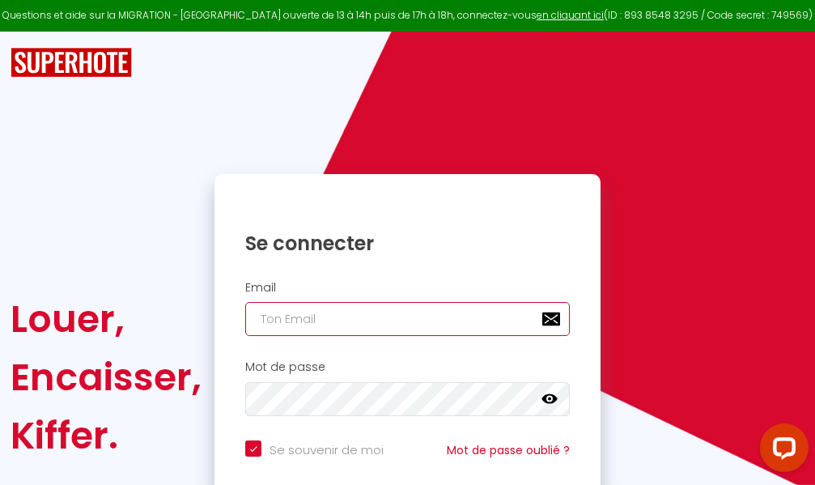
click at [444, 317] on input "email" at bounding box center [407, 319] width 325 height 34
type input "m"
checkbox input "true"
type input "ma"
checkbox input "true"
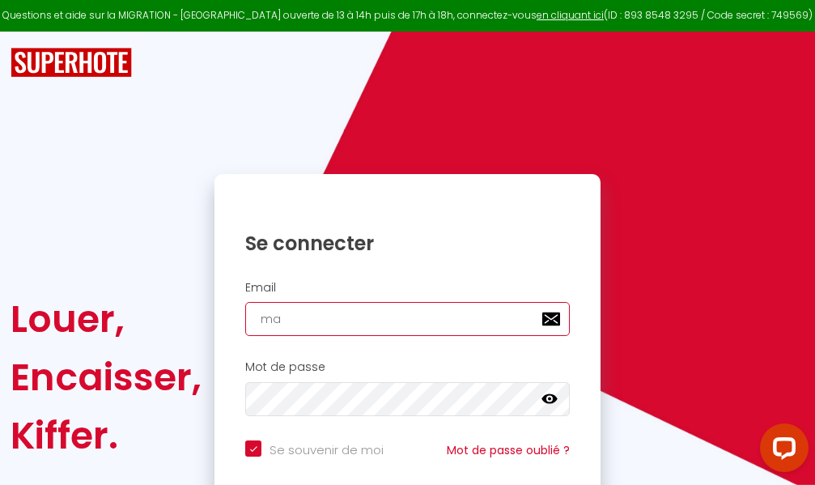
type input "mar"
checkbox input "true"
type input "marc"
checkbox input "true"
type input "marcd"
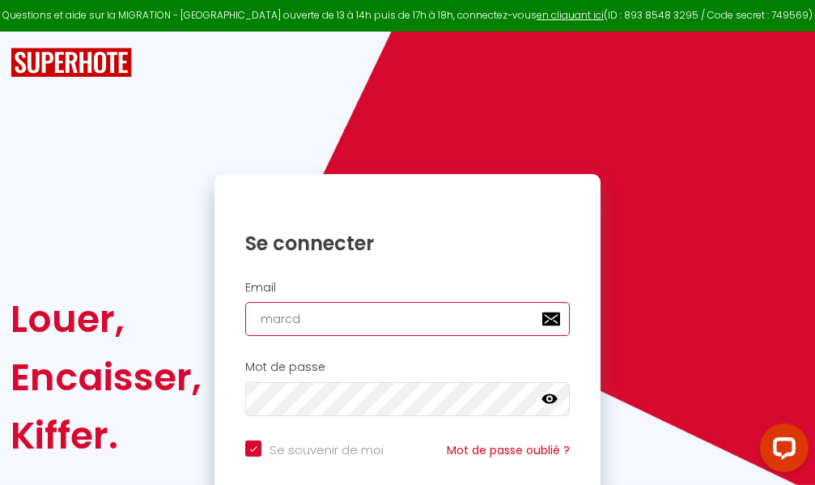
checkbox input "true"
type input "marcdp"
checkbox input "true"
type input "marcdpo"
checkbox input "true"
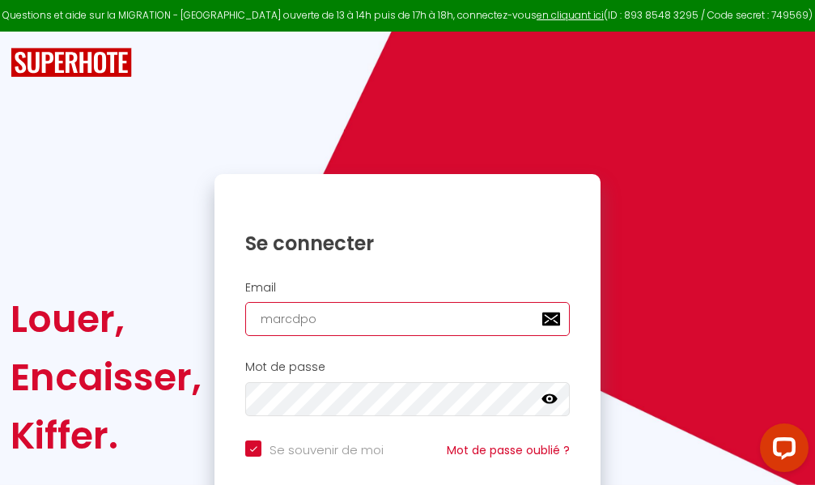
type input "marcdpoz"
checkbox input "true"
type input "marcdpoz."
checkbox input "true"
type input "marcdpoz.l"
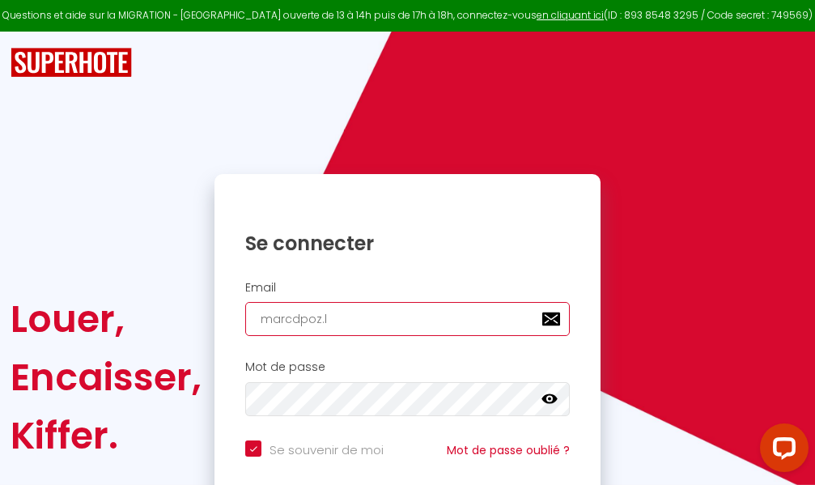
checkbox input "true"
type input "marcdpoz.lo"
checkbox input "true"
type input "marcdpoz.loc"
checkbox input "true"
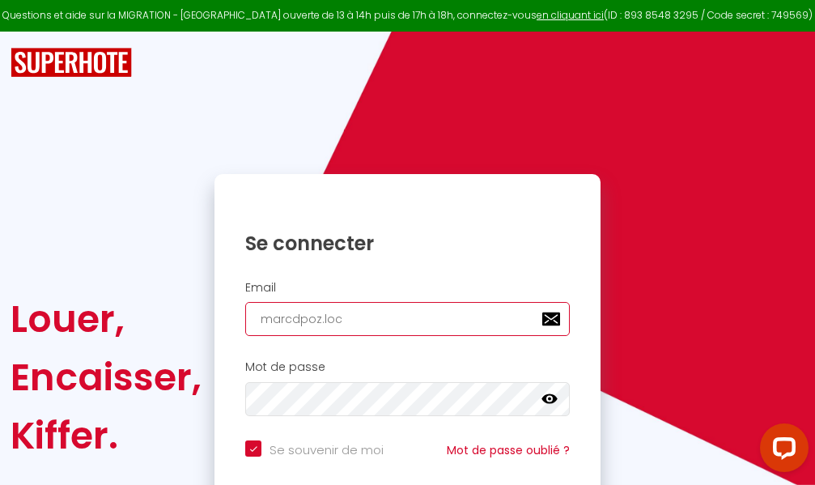
type input "marcdpoz.loca"
checkbox input "true"
type input "marcdpoz.locat"
checkbox input "true"
type input "marcdpoz.locati"
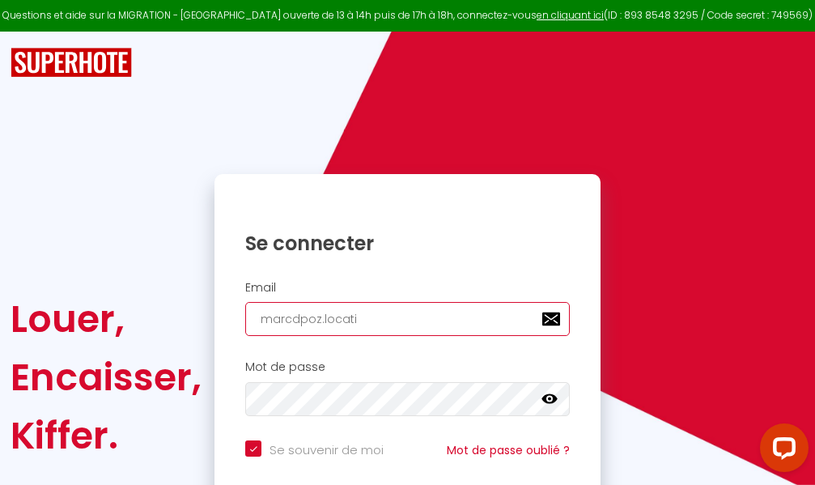
checkbox input "true"
type input "marcdpoz.locatio"
checkbox input "true"
type input "marcdpoz.location"
checkbox input "true"
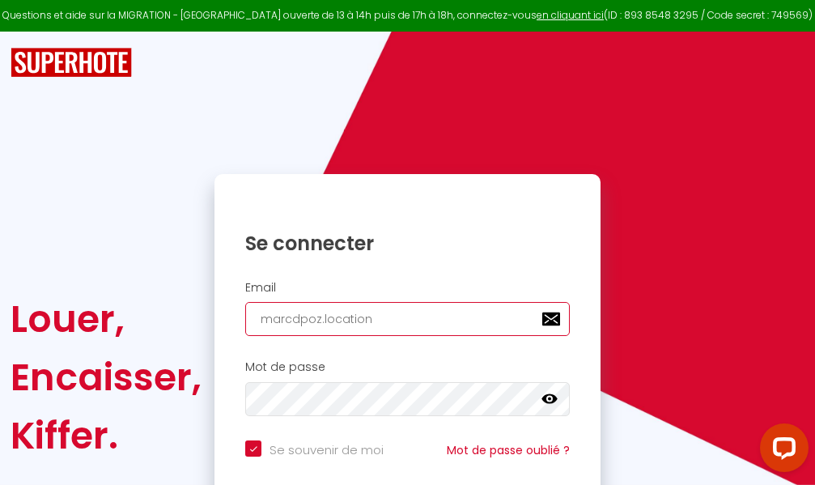
type input "marcdpoz.location@"
checkbox input "true"
type input "marcdpoz.location@g"
checkbox input "true"
type input "marcdpoz.location@gm"
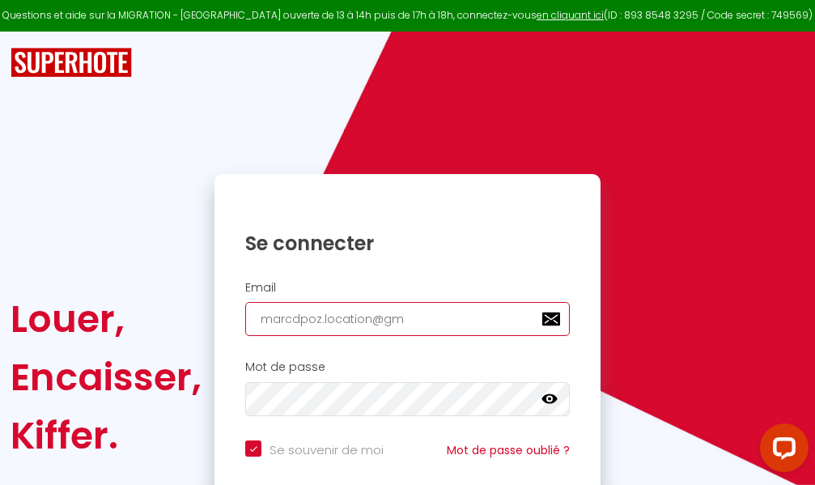
checkbox input "true"
type input "marcdpoz.location@gma"
checkbox input "true"
type input "marcdpoz.location@gmai"
checkbox input "true"
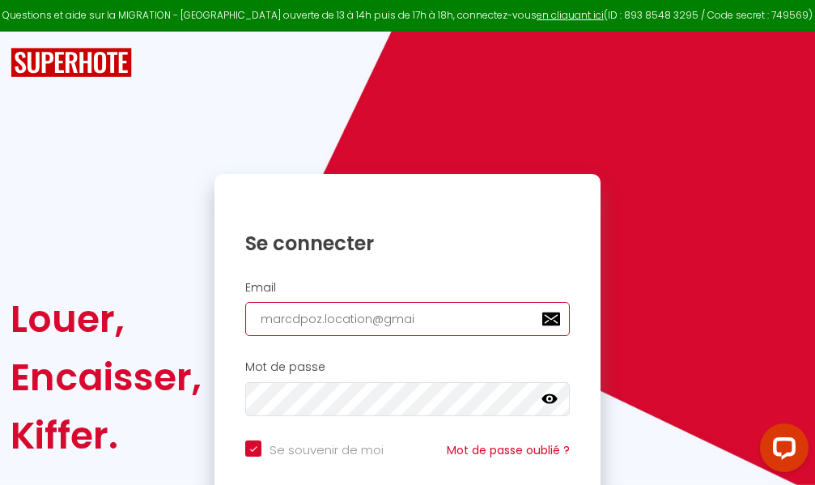
type input "[EMAIL_ADDRESS]"
checkbox input "true"
type input "[EMAIL_ADDRESS]."
checkbox input "true"
type input "marcdpoz.location@gmail.c"
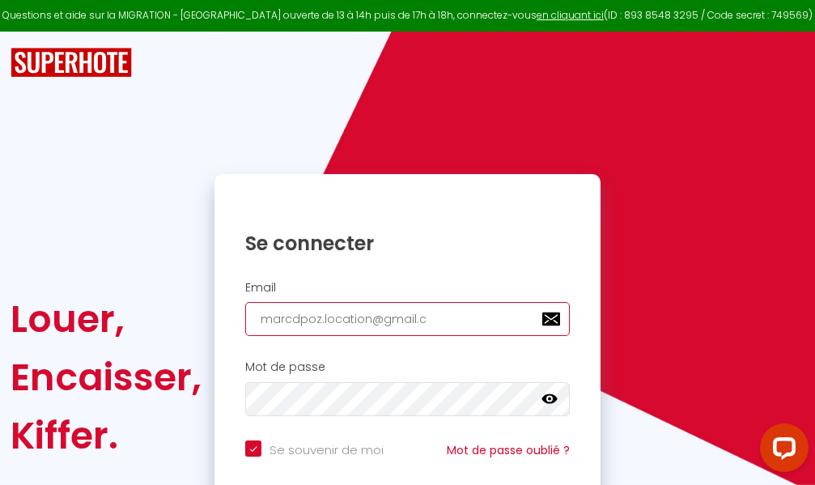
checkbox input "true"
type input "[EMAIL_ADDRESS][DOMAIN_NAME]"
checkbox input "true"
type input "[EMAIL_ADDRESS][DOMAIN_NAME]"
checkbox input "true"
